Goal: Task Accomplishment & Management: Complete application form

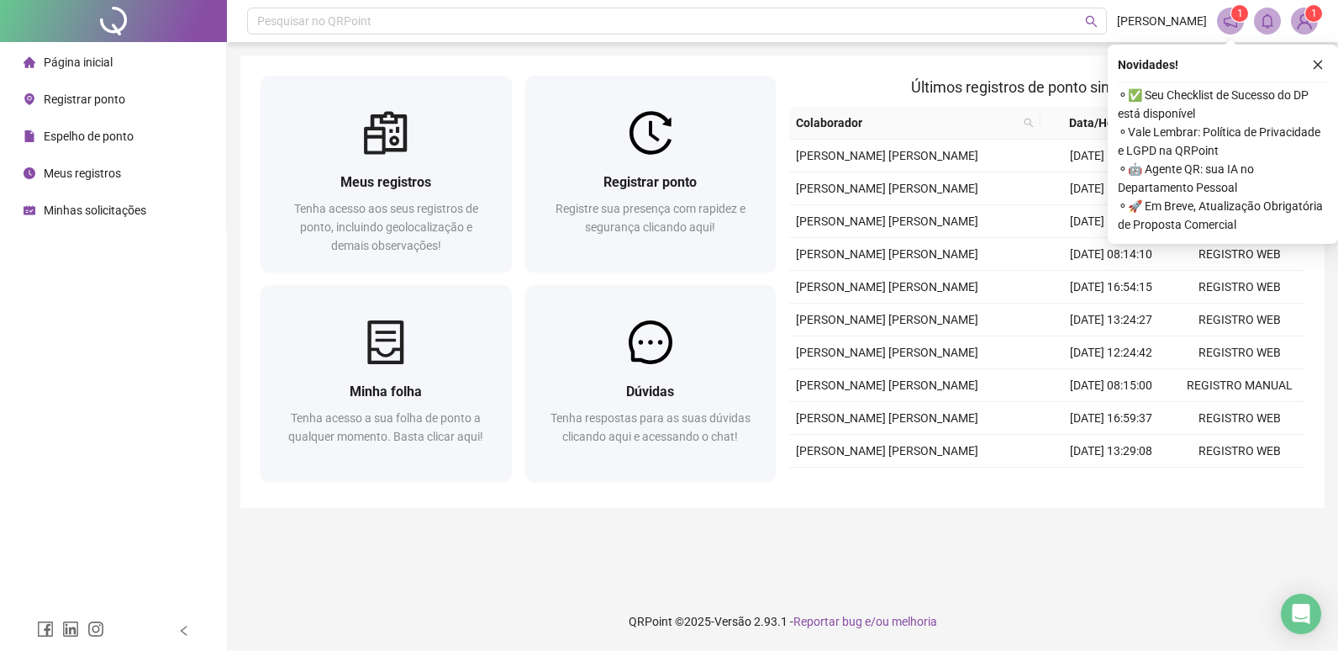
click at [1322, 64] on icon "close" at bounding box center [1318, 65] width 12 height 12
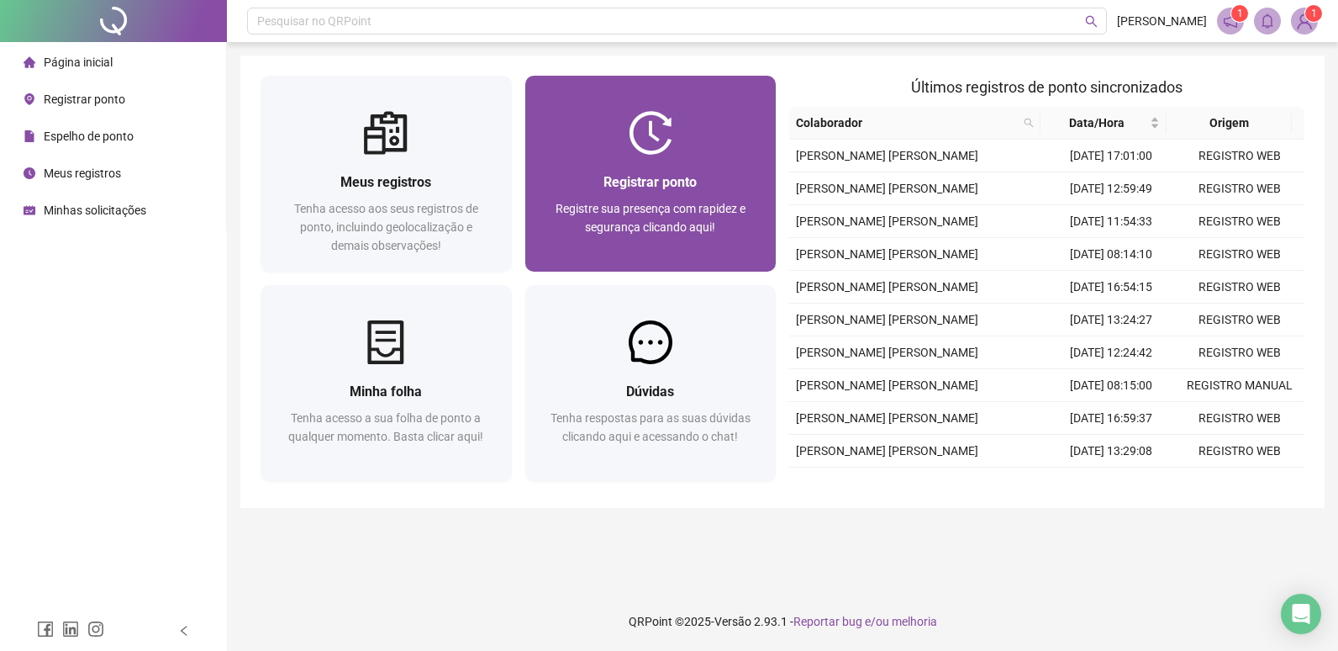
click at [636, 165] on div "Registrar ponto Registre sua presença com rapidez e segurança clicando aqui!" at bounding box center [650, 213] width 251 height 117
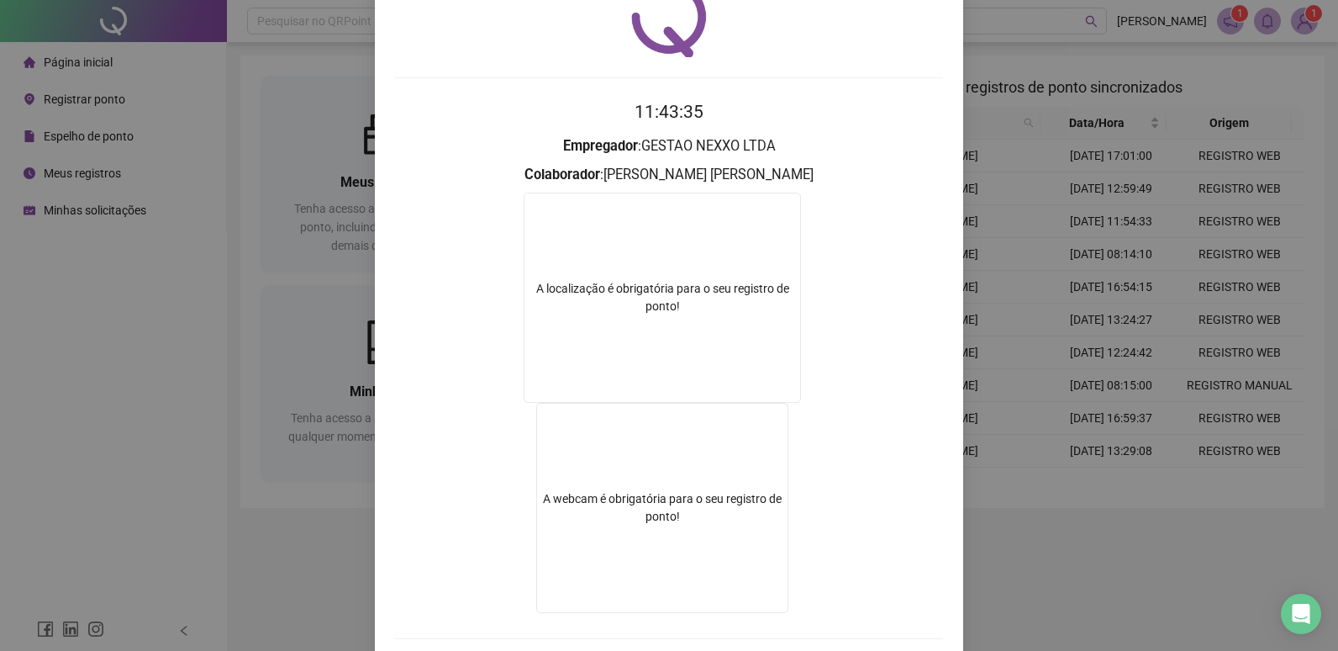
scroll to position [161, 0]
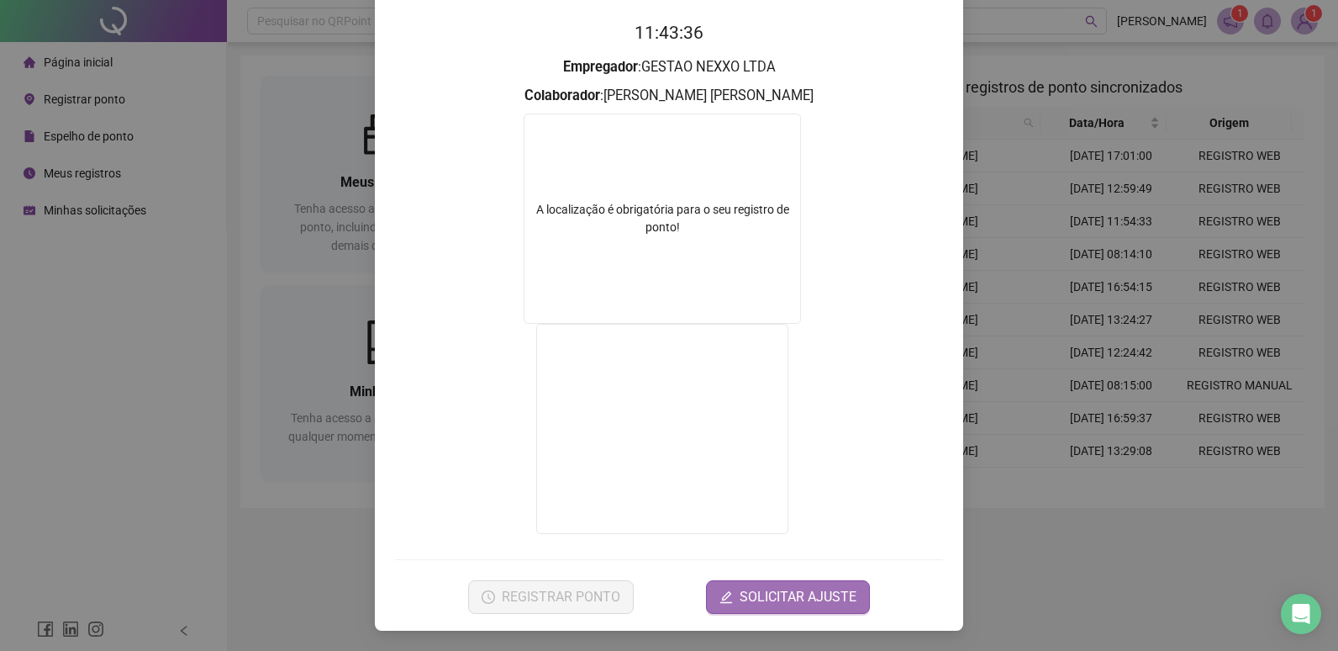
click at [846, 604] on span "SOLICITAR AJUSTE" at bounding box center [798, 597] width 117 height 20
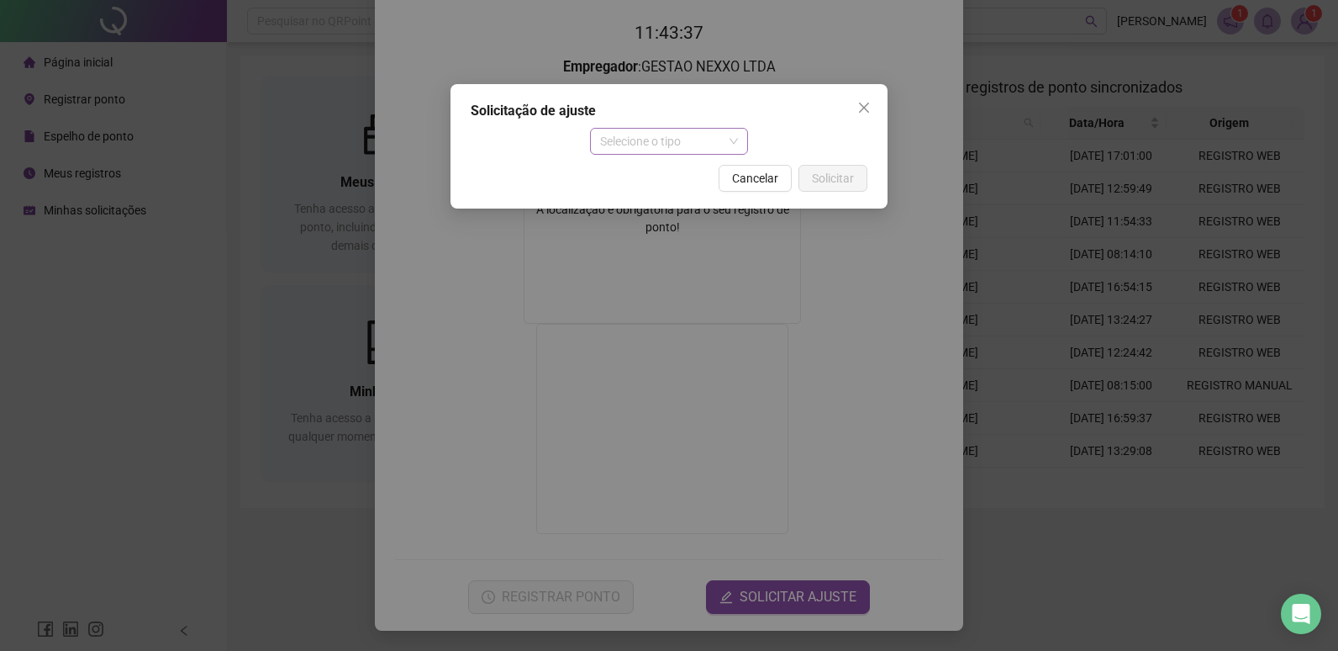
click at [673, 152] on span "Selecione o tipo" at bounding box center [669, 141] width 139 height 25
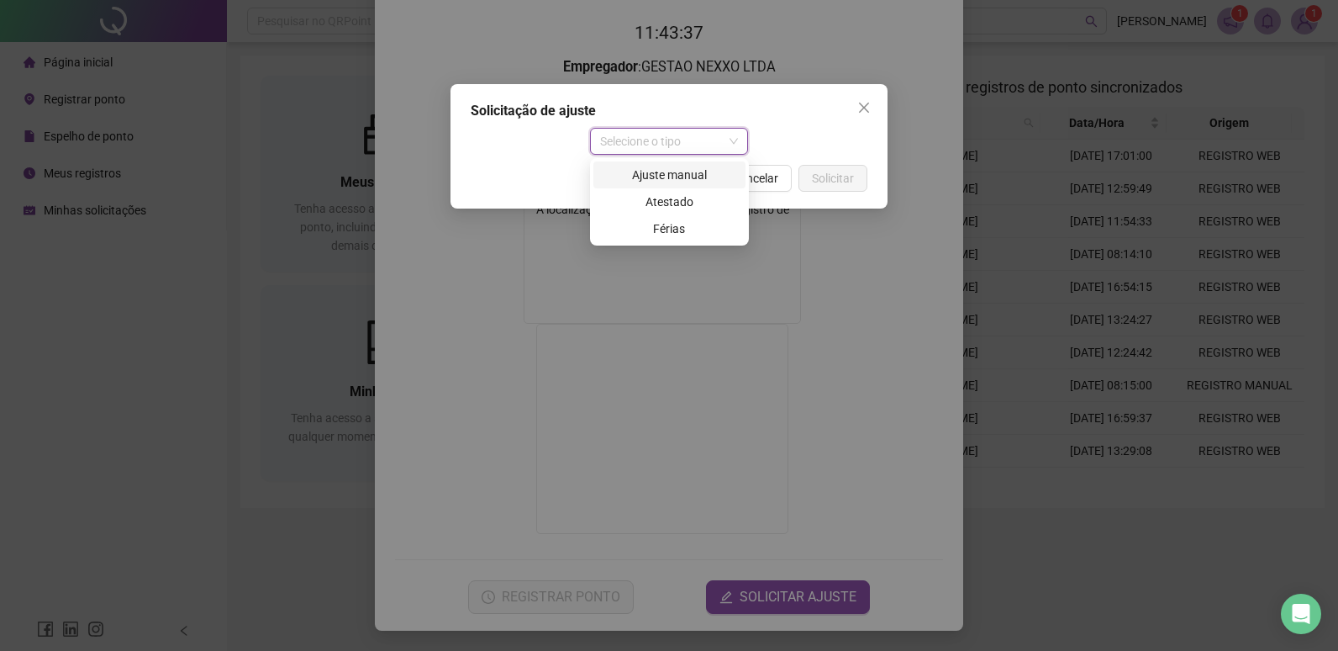
click at [669, 177] on div "Ajuste manual" at bounding box center [670, 175] width 132 height 18
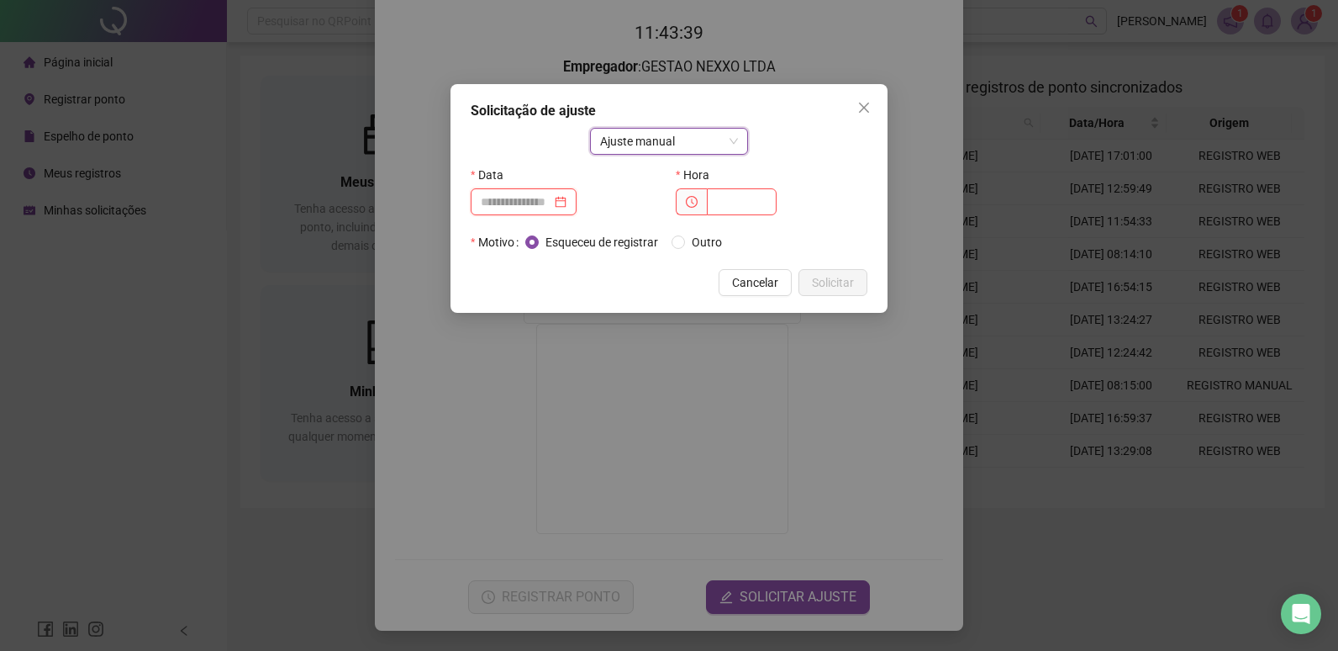
click at [512, 207] on input at bounding box center [516, 202] width 71 height 18
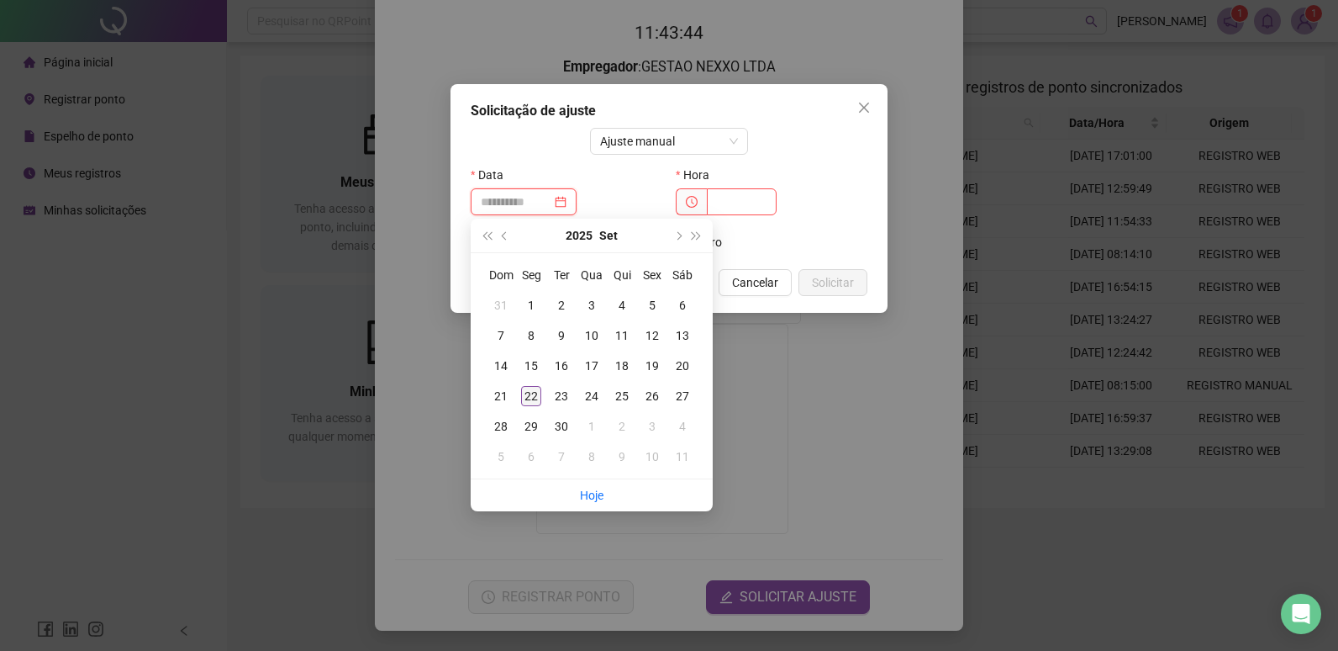
type input "**********"
click at [530, 398] on div "22" at bounding box center [531, 396] width 20 height 20
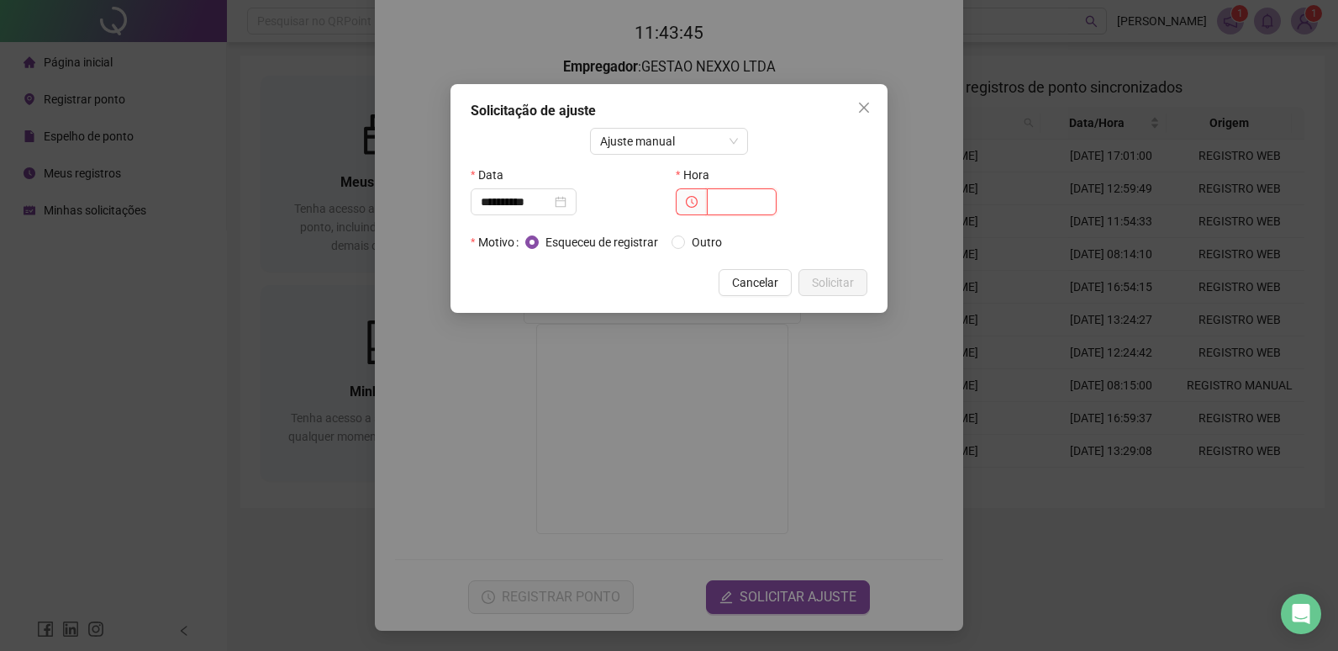
click at [722, 198] on input "text" at bounding box center [742, 201] width 70 height 27
type input "*****"
click at [688, 234] on span "Outro" at bounding box center [707, 242] width 44 height 18
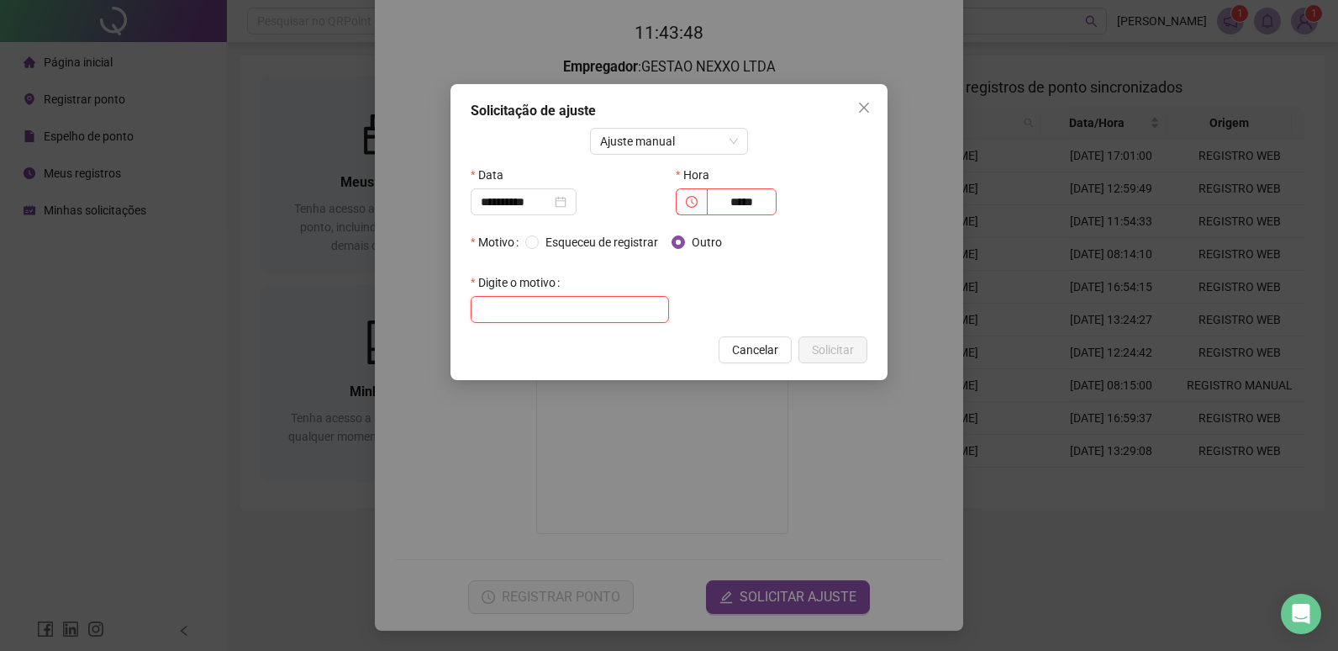
click at [525, 311] on input "text" at bounding box center [570, 309] width 198 height 27
type input "*"
type input "**********"
click at [829, 342] on span "Solicitar" at bounding box center [833, 349] width 42 height 18
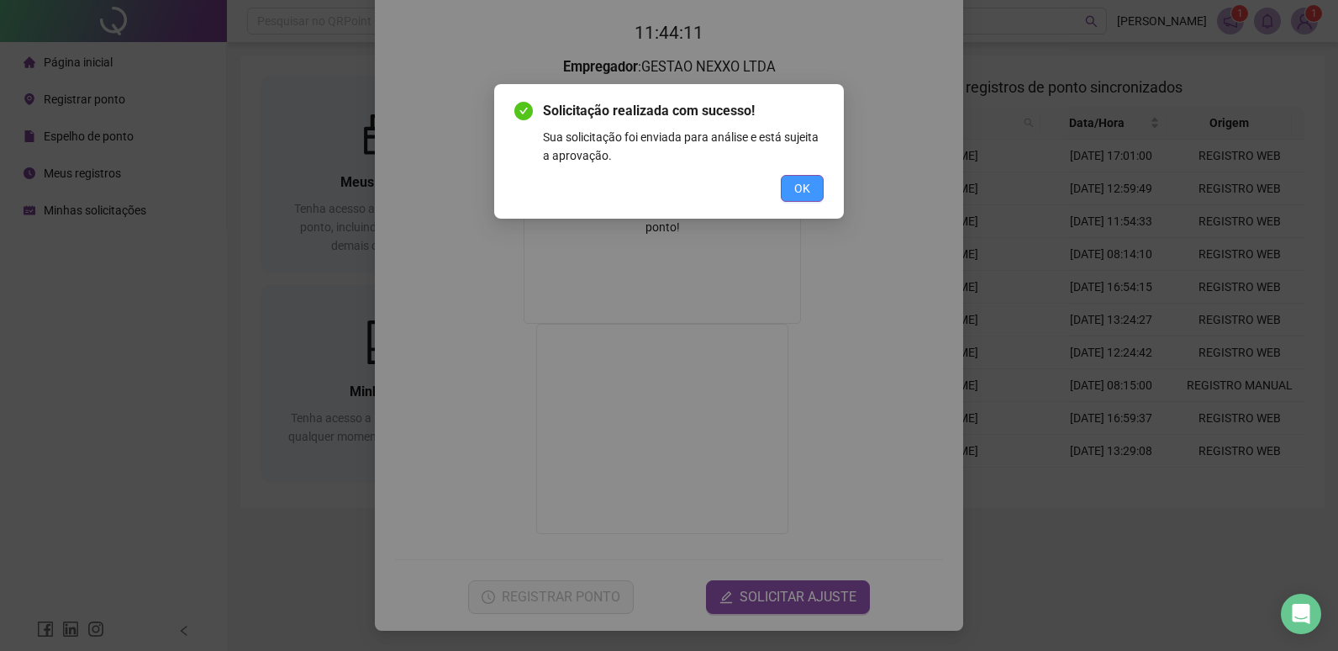
click at [799, 186] on span "OK" at bounding box center [802, 188] width 16 height 18
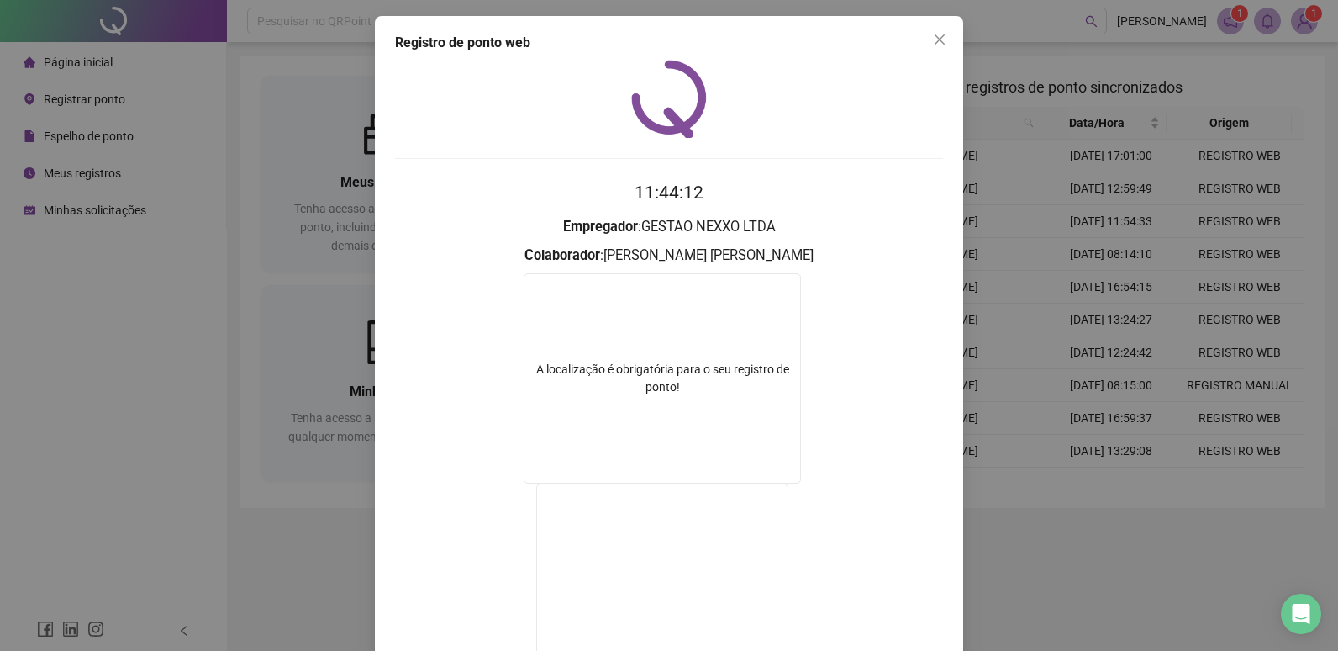
scroll to position [0, 0]
click at [932, 29] on button "Close" at bounding box center [939, 40] width 27 height 27
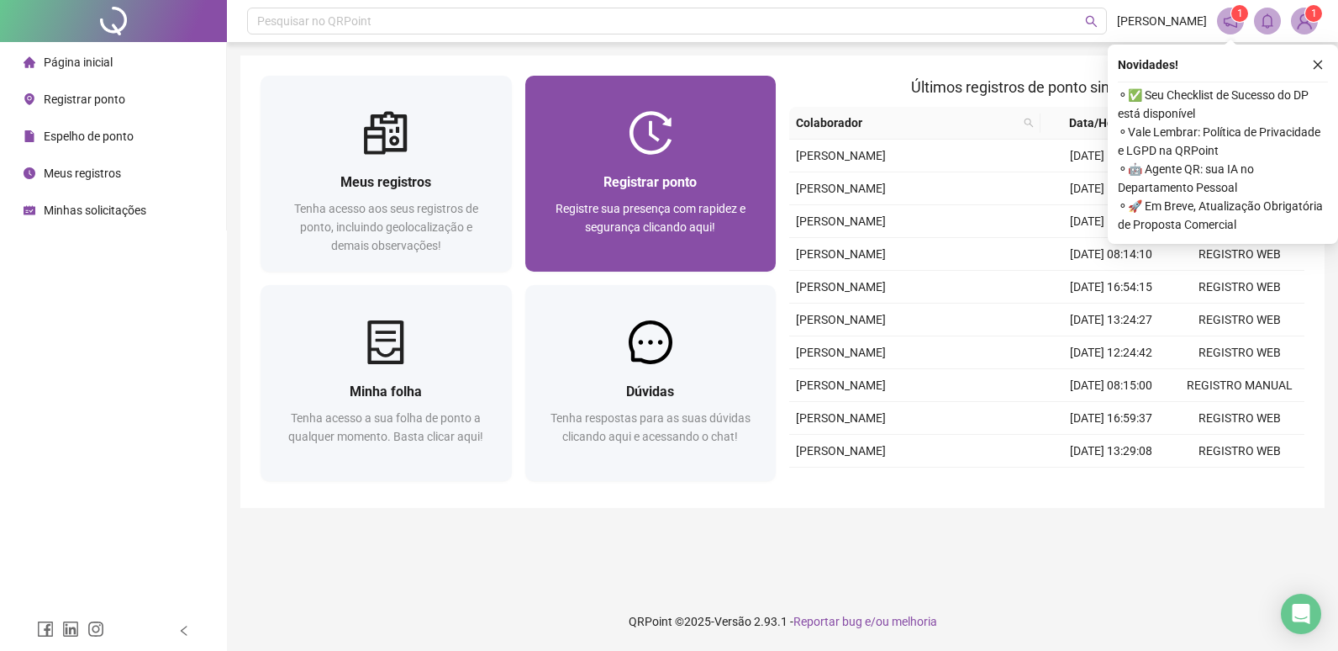
click at [693, 163] on div "Registrar ponto Registre sua presença com rapidez e segurança clicando aqui!" at bounding box center [650, 213] width 251 height 117
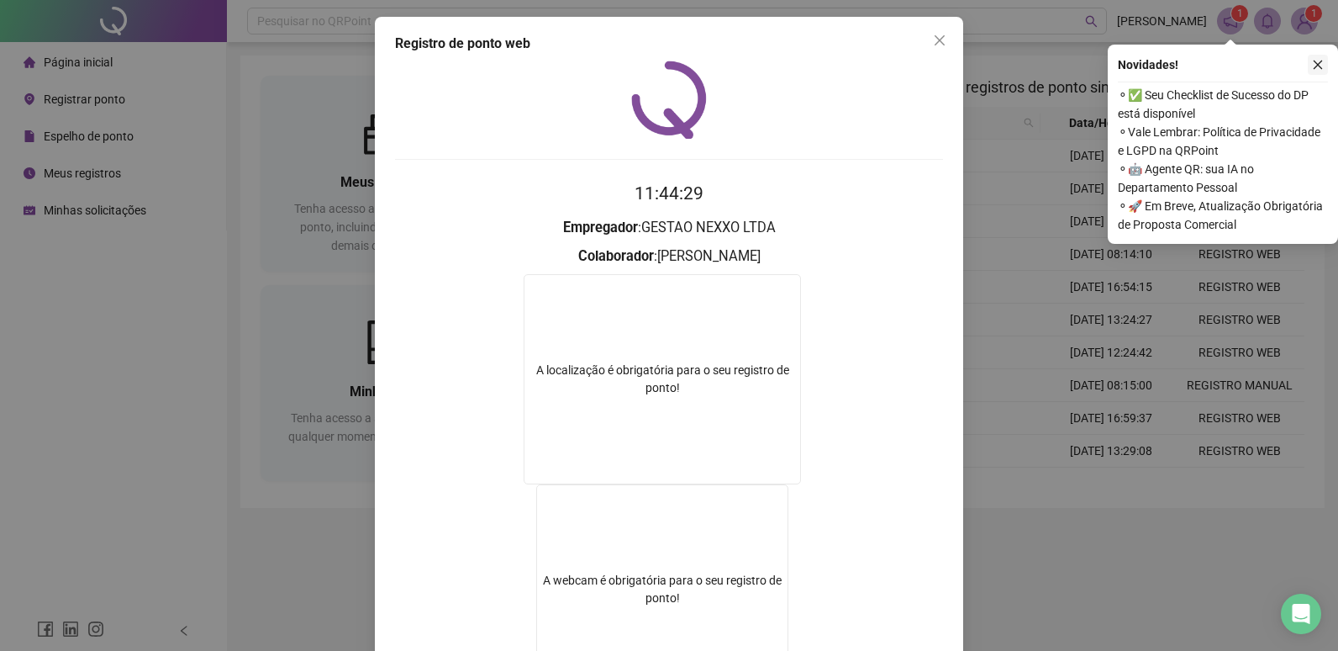
click at [1317, 64] on icon "close" at bounding box center [1318, 65] width 9 height 9
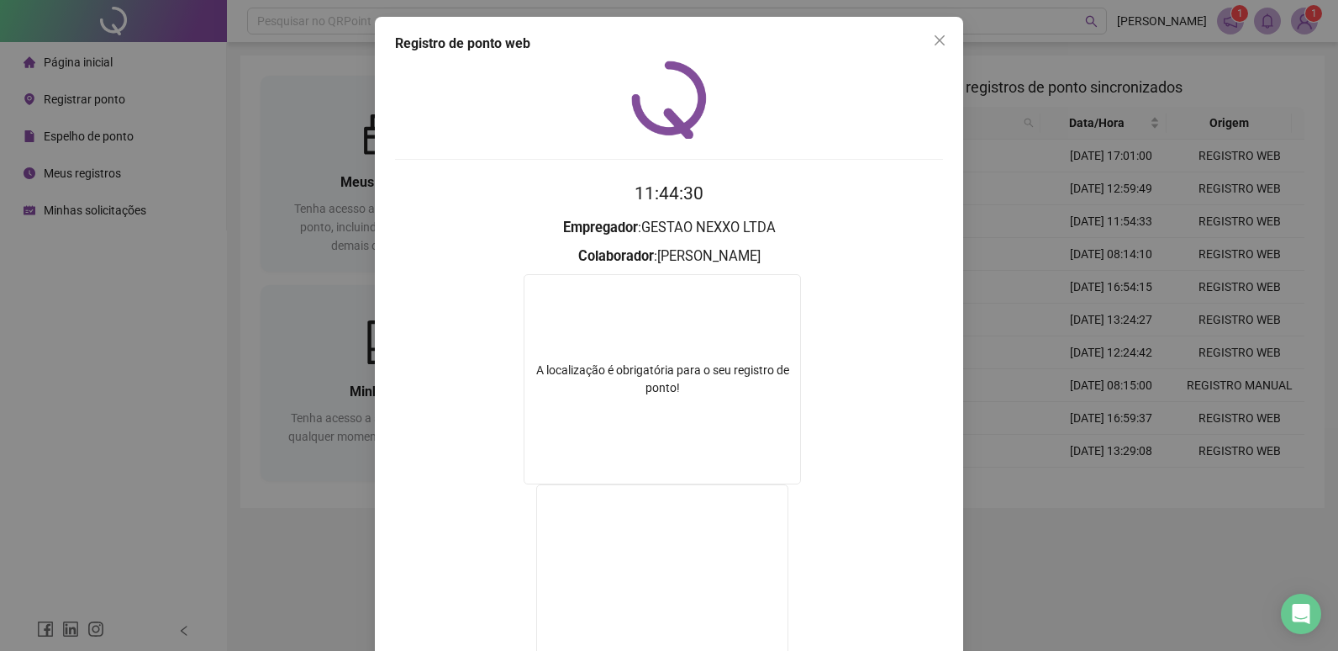
click at [933, 43] on icon "close" at bounding box center [939, 40] width 13 height 13
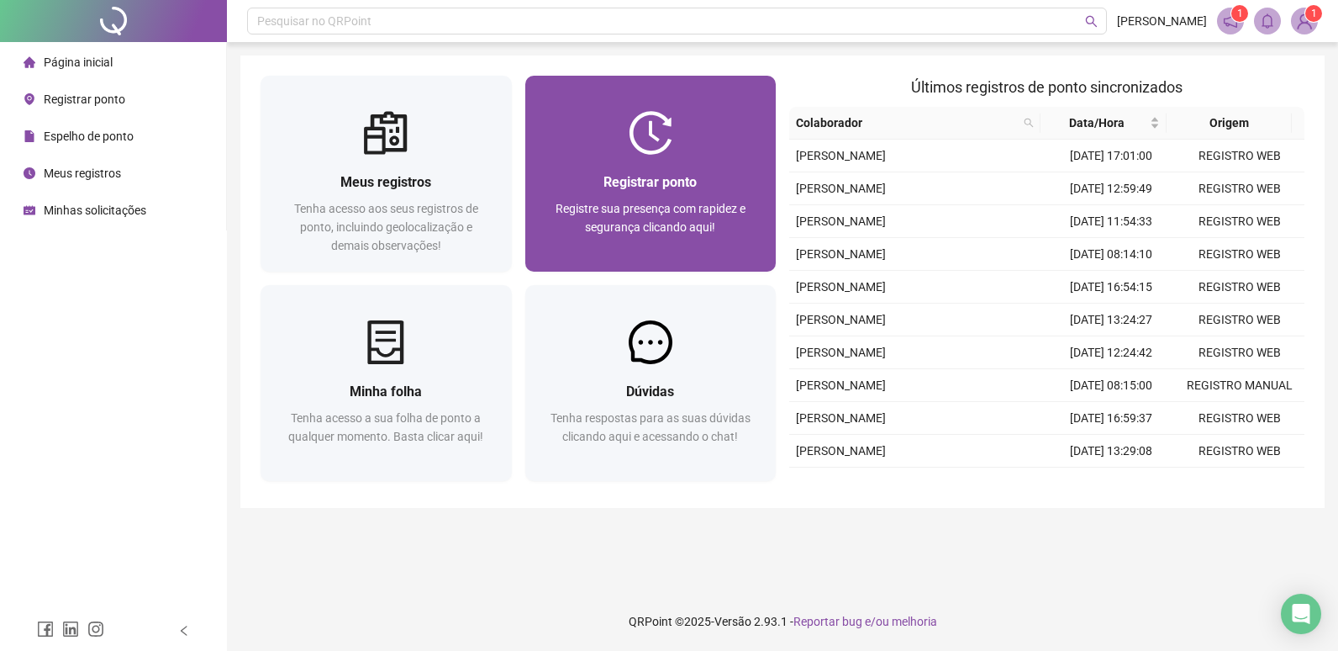
click at [660, 144] on img at bounding box center [651, 133] width 44 height 44
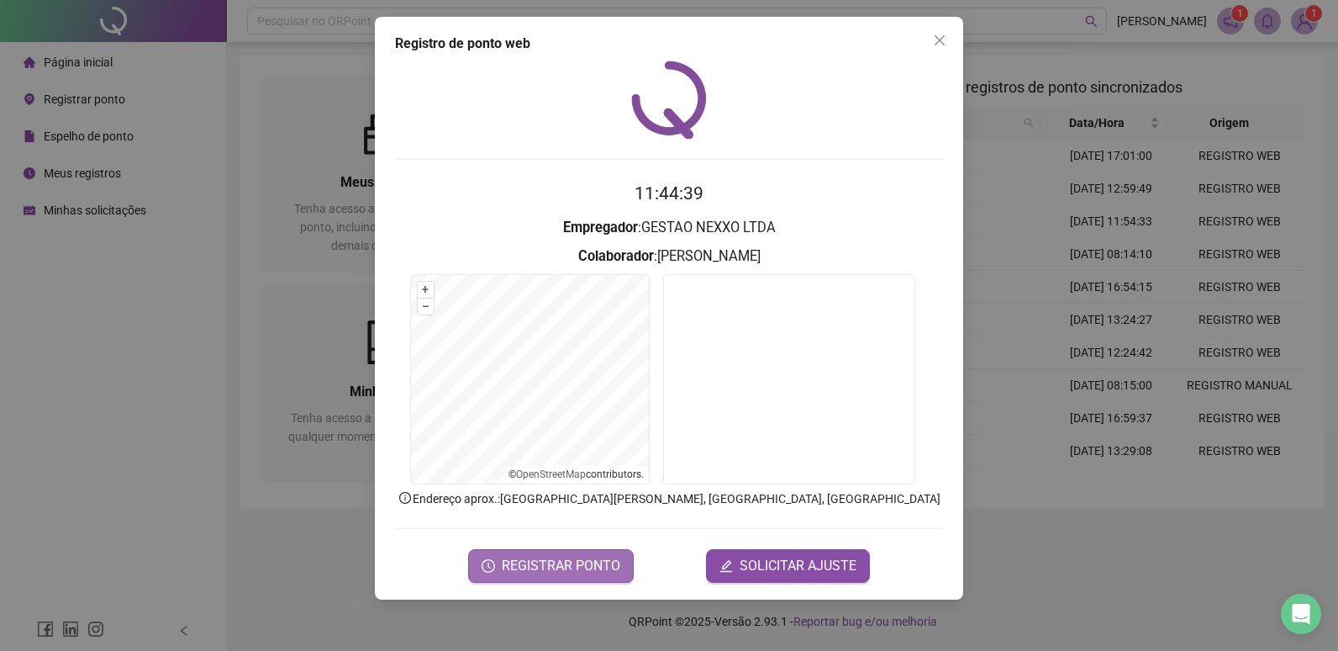
click at [567, 564] on span "REGISTRAR PONTO" at bounding box center [561, 566] width 119 height 20
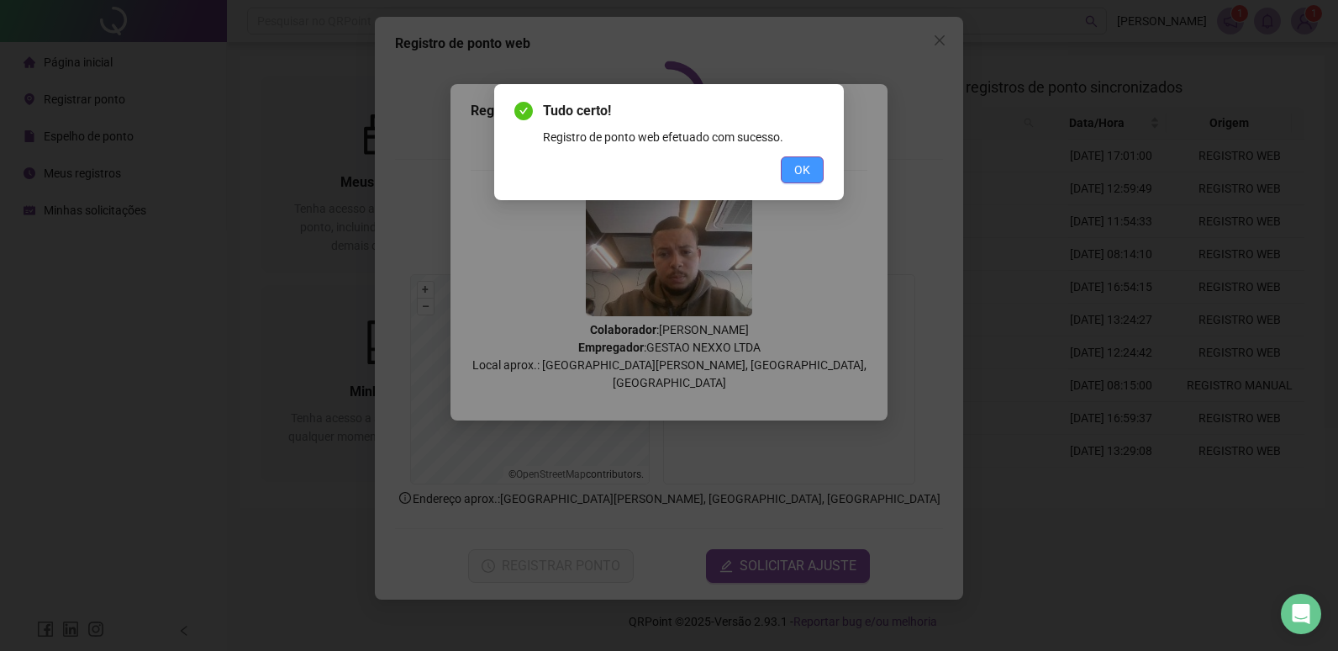
click at [799, 162] on span "OK" at bounding box center [802, 170] width 16 height 18
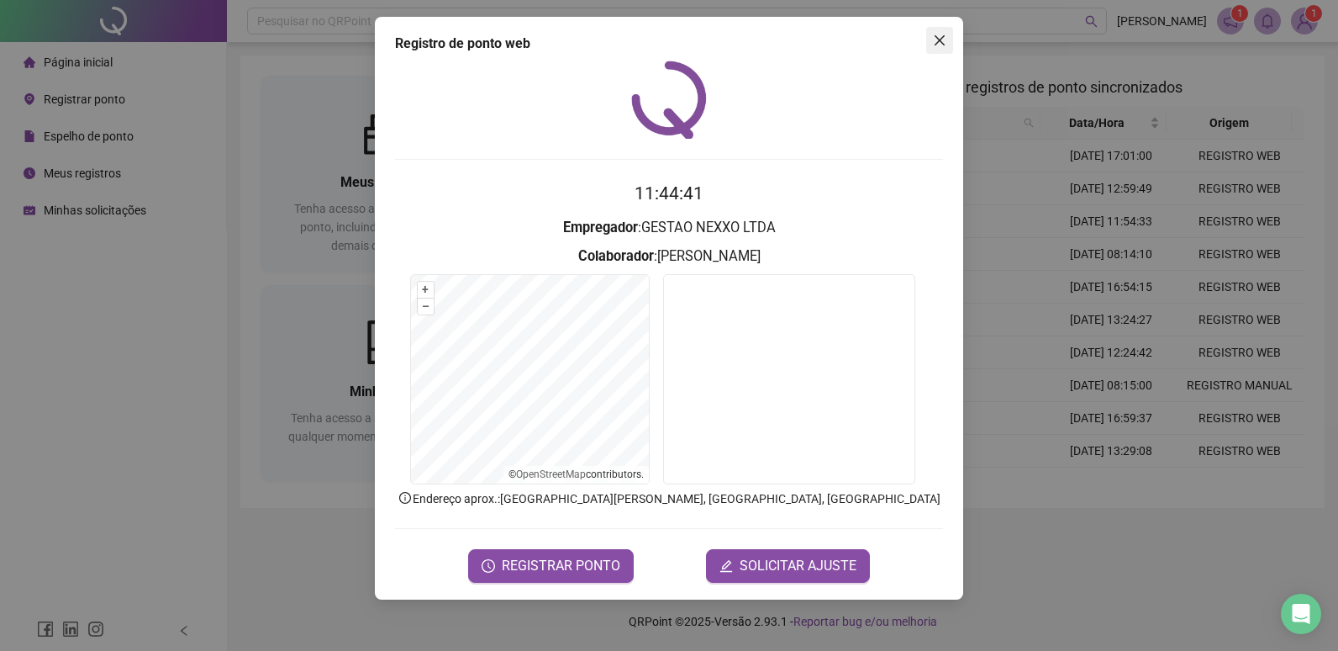
click at [930, 40] on span "Close" at bounding box center [939, 40] width 27 height 13
